Goal: Task Accomplishment & Management: Manage account settings

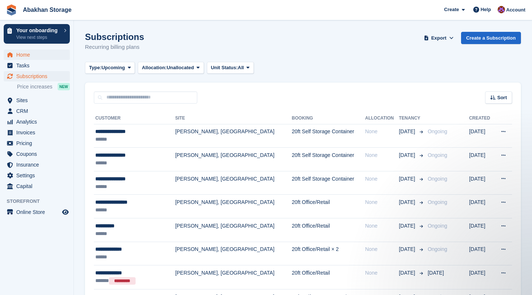
click at [31, 53] on span "Home" at bounding box center [38, 55] width 44 height 10
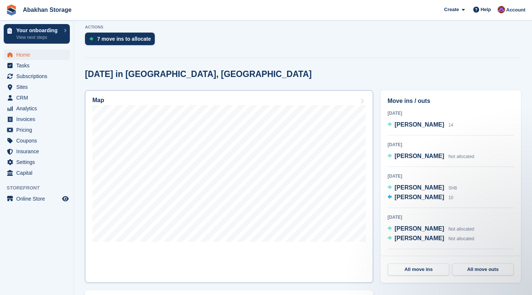
scroll to position [182, 0]
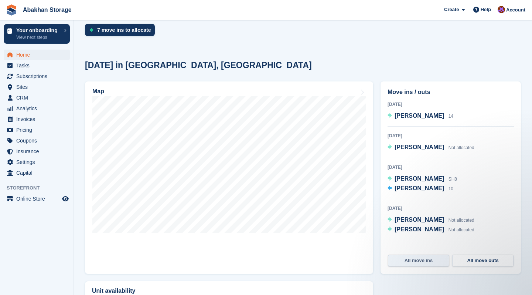
click at [423, 263] on link "All move ins" at bounding box center [418, 260] width 61 height 12
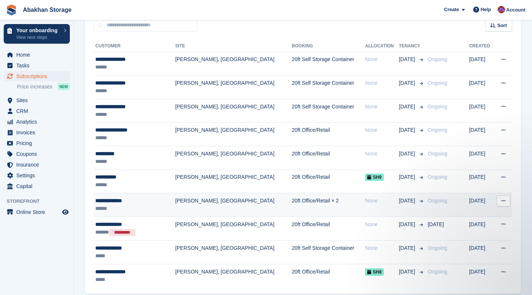
scroll to position [68, 0]
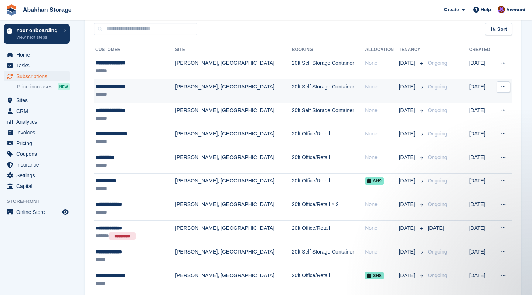
click at [305, 86] on td "20ft Self Storage Container" at bounding box center [328, 91] width 73 height 24
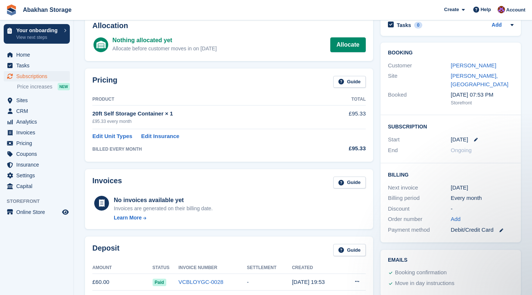
scroll to position [28, 0]
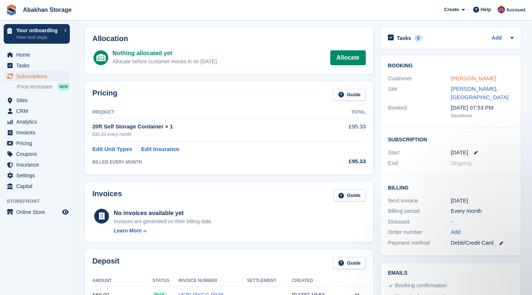
click at [462, 76] on link "Andrew McConnell" at bounding box center [473, 78] width 45 height 6
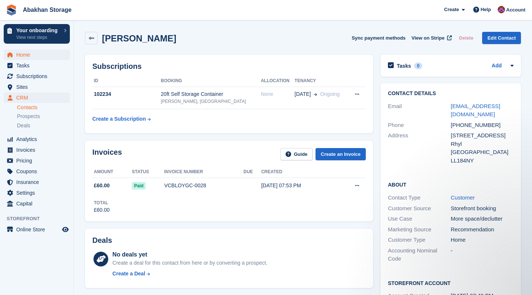
click at [27, 51] on span "Home" at bounding box center [38, 55] width 44 height 10
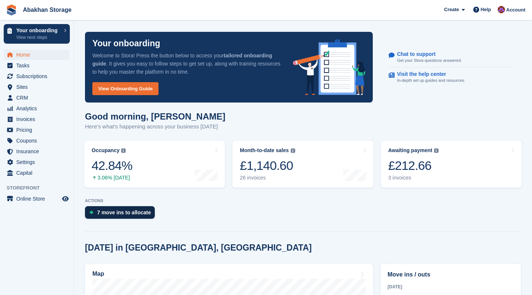
click at [124, 208] on div "7 move ins to allocate" at bounding box center [120, 212] width 70 height 13
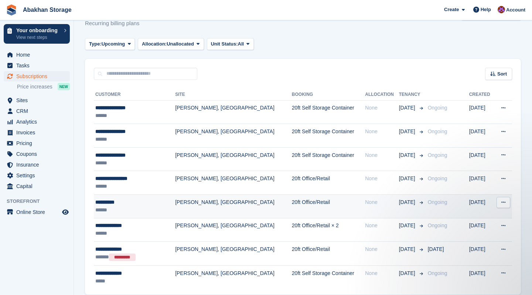
scroll to position [24, 0]
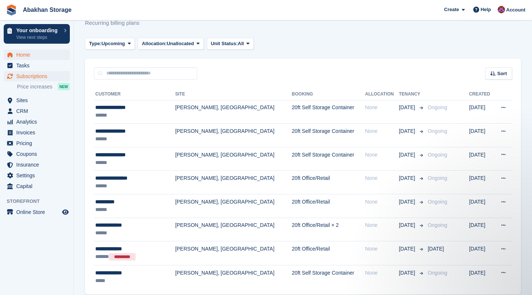
click at [34, 56] on span "Home" at bounding box center [38, 55] width 44 height 10
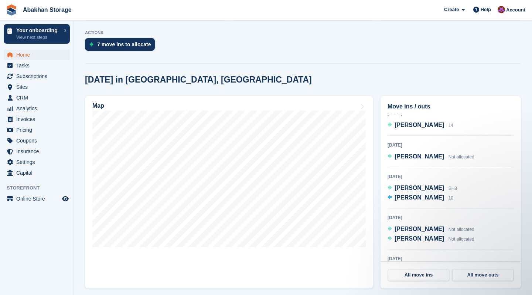
scroll to position [7, 0]
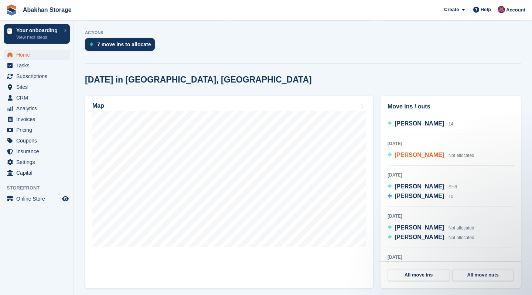
click at [414, 154] on span "[PERSON_NAME]" at bounding box center [420, 155] width 50 height 6
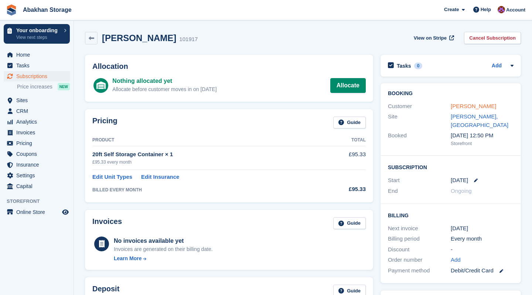
click at [459, 108] on link "[PERSON_NAME]" at bounding box center [473, 106] width 45 height 6
